Goal: Task Accomplishment & Management: Manage account settings

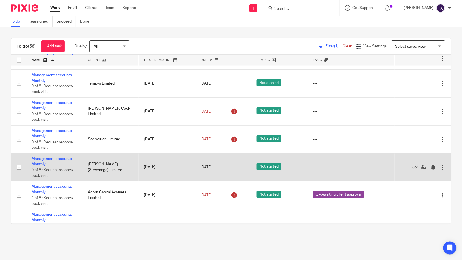
scroll to position [211, 0]
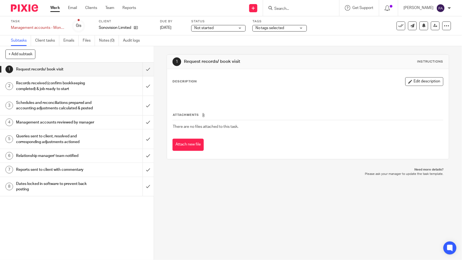
click at [284, 29] on span "No tags selected" at bounding box center [275, 28] width 41 height 6
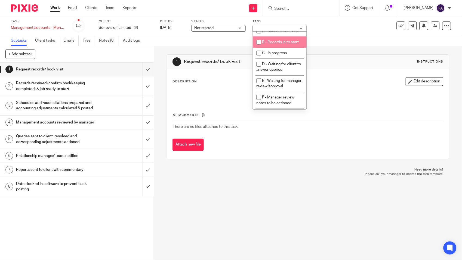
scroll to position [68, 0]
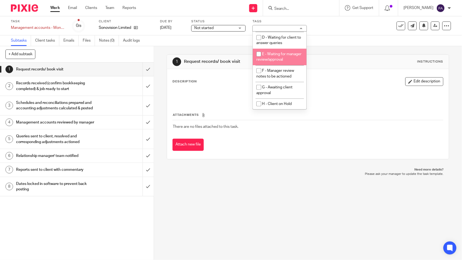
click at [284, 57] on li "E - Waiting for manager review/approval" at bounding box center [280, 57] width 54 height 17
checkbox input "true"
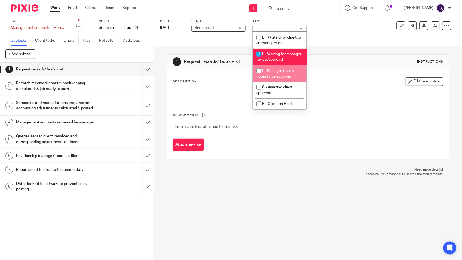
click at [338, 44] on div "Subtasks Client tasks Emails Files Notes (0) Audit logs" at bounding box center [231, 40] width 462 height 11
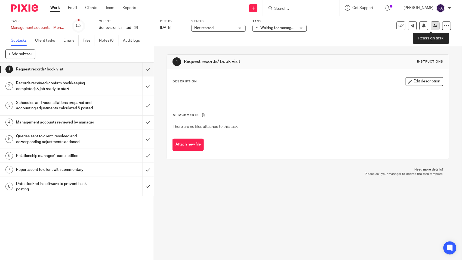
click at [433, 24] on icon at bounding box center [435, 26] width 4 height 4
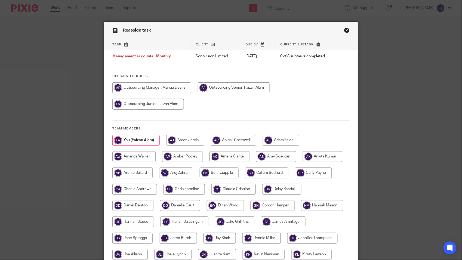
click at [171, 86] on input "radio" at bounding box center [151, 87] width 79 height 11
radio input "true"
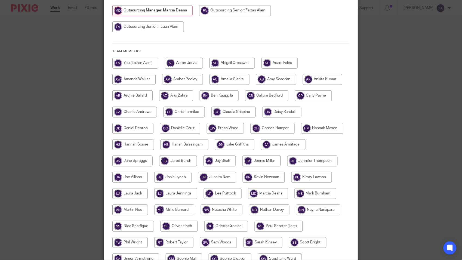
scroll to position [148, 0]
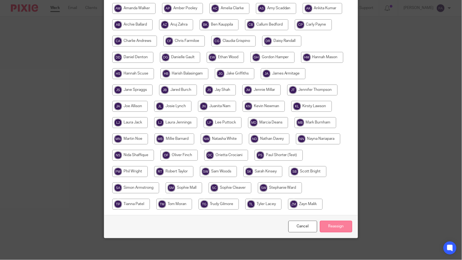
click at [324, 223] on input "Reassign" at bounding box center [336, 227] width 32 height 12
